Goal: Information Seeking & Learning: Learn about a topic

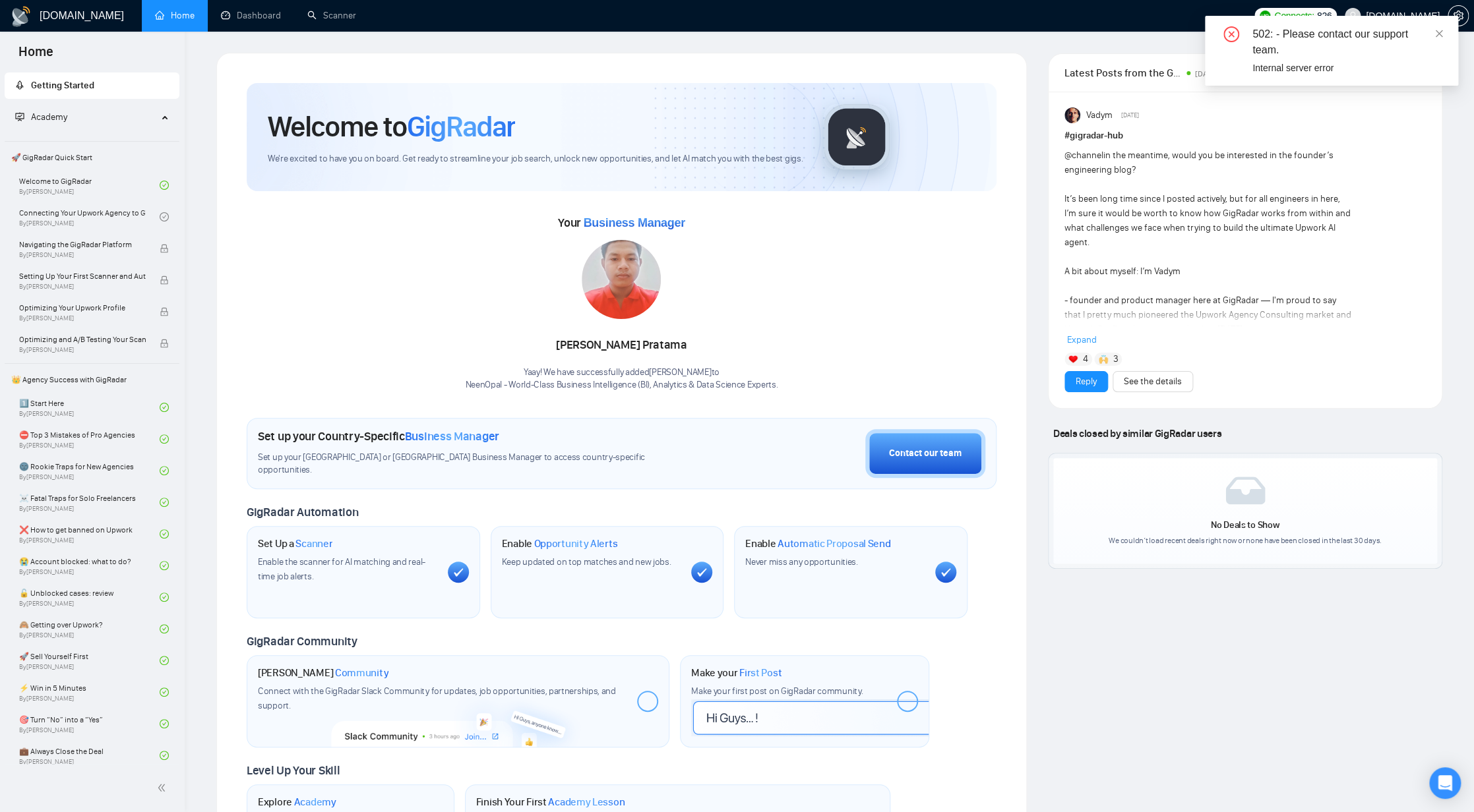
click at [1229, 166] on div "@channel in the meantime, would you be interested in the founder’s engineering …" at bounding box center [1209, 307] width 289 height 319
click at [1448, 27] on div "502: - Please contact our support team. Internal server error" at bounding box center [1332, 51] width 253 height 70
click at [1300, 282] on div "@channel in the meantime, would you be interested in the founder’s engineering …" at bounding box center [1209, 307] width 289 height 319
drag, startPoint x: 1082, startPoint y: 340, endPoint x: 1252, endPoint y: 340, distance: 170.0
click at [1082, 340] on span "Expand" at bounding box center [1082, 340] width 30 height 11
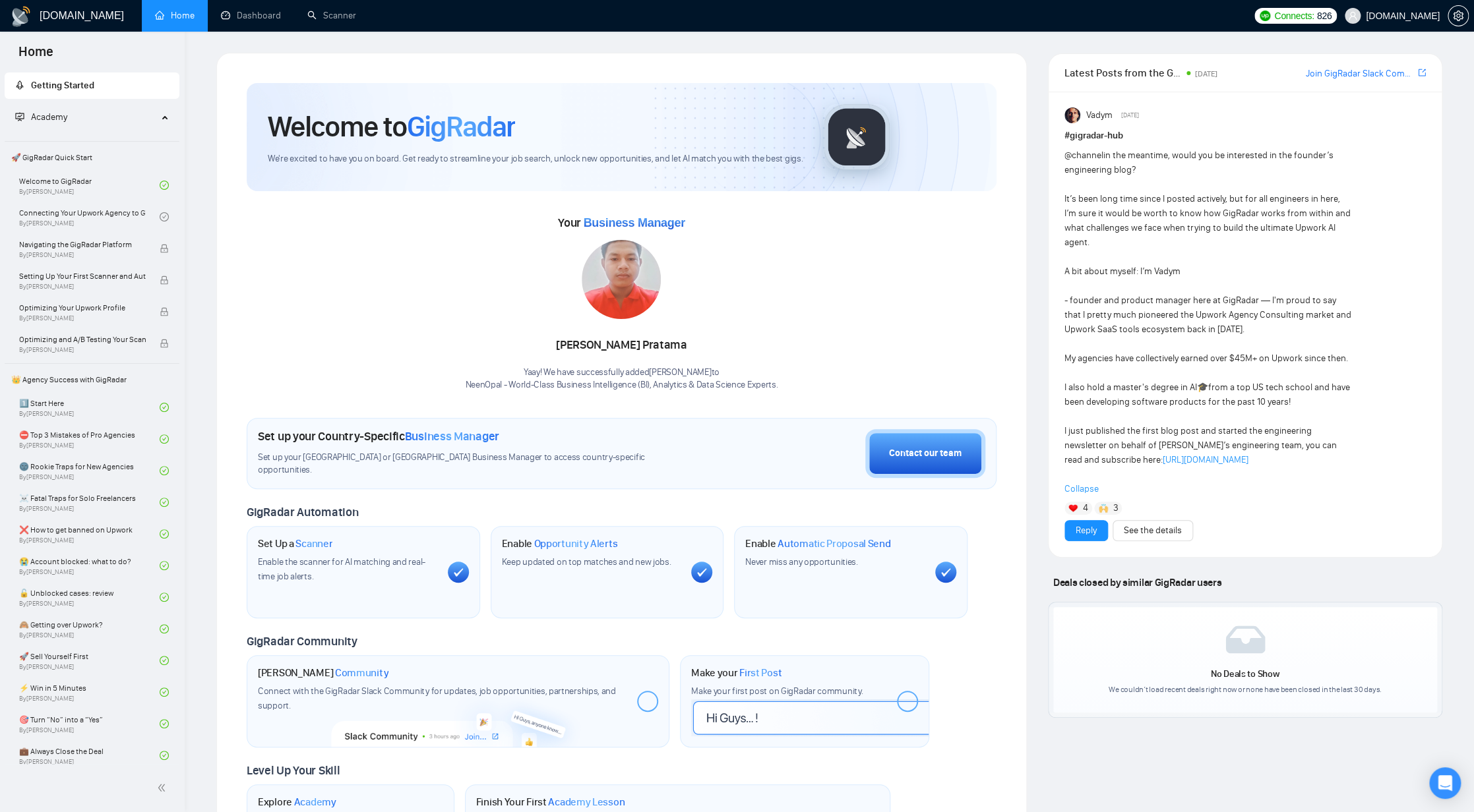
drag, startPoint x: 315, startPoint y: 248, endPoint x: 10, endPoint y: 153, distance: 319.5
click at [303, 246] on div "Your Business Manager [PERSON_NAME]! We have successfully added [PERSON_NAME] t…" at bounding box center [622, 302] width 750 height 180
